Goal: Obtain resource: Obtain resource

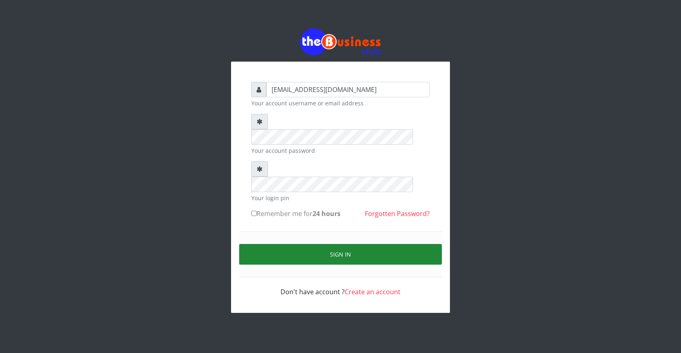
click at [342, 244] on button "Sign in" at bounding box center [340, 254] width 203 height 21
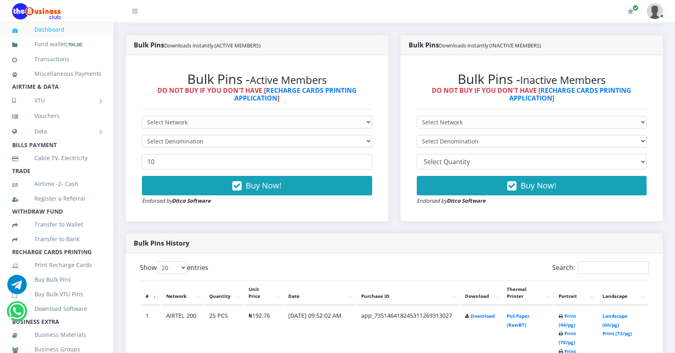
scroll to position [284, 0]
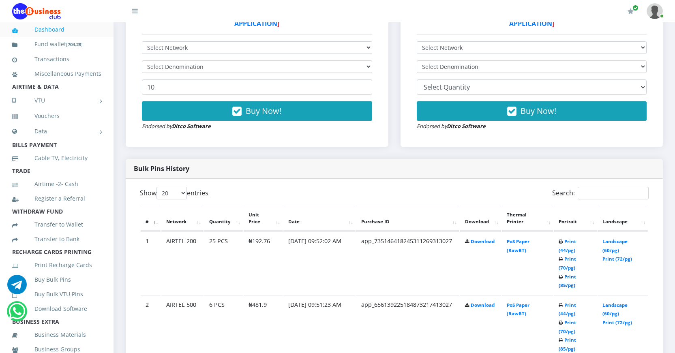
click at [563, 285] on link "Print (85/pg)" at bounding box center [567, 281] width 17 height 15
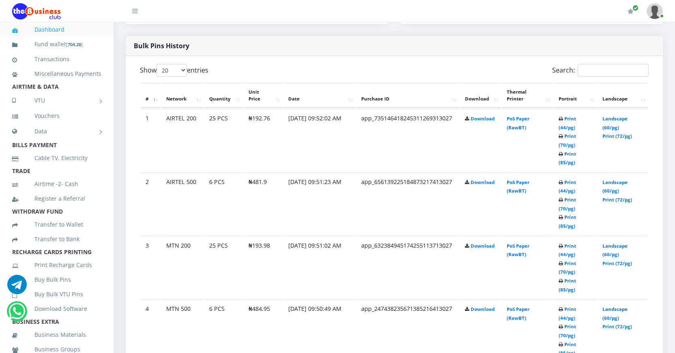
scroll to position [447, 0]
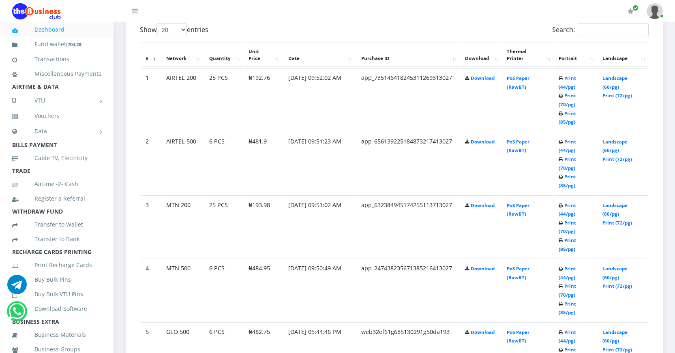
click at [564, 248] on link "Print (85/pg)" at bounding box center [567, 244] width 17 height 15
click at [563, 184] on link "Print (85/pg)" at bounding box center [567, 180] width 17 height 15
click at [563, 311] on link "Print (85/pg)" at bounding box center [567, 308] width 17 height 15
